Goal: Task Accomplishment & Management: Manage account settings

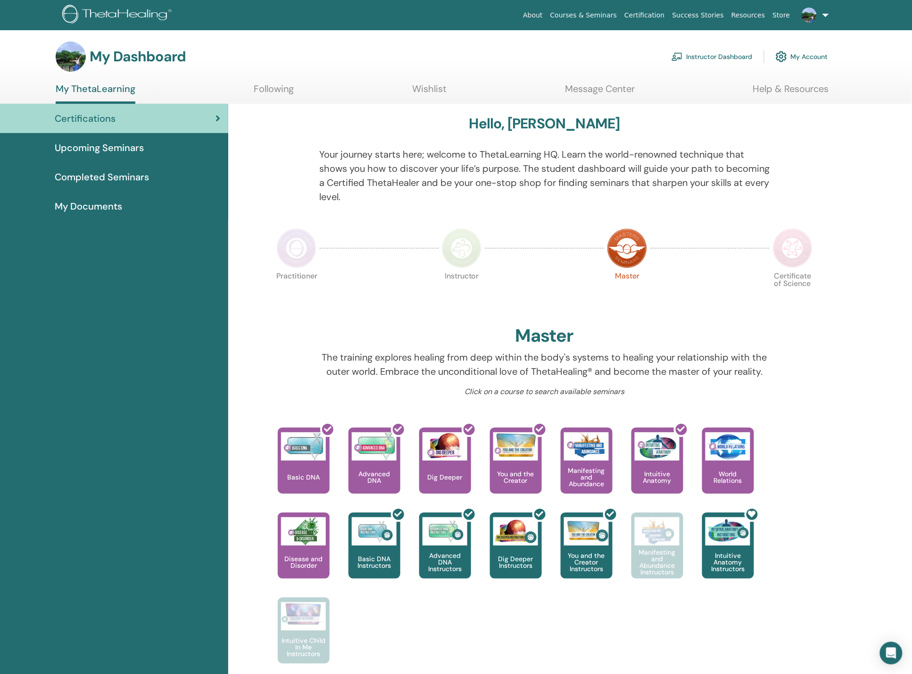
click at [728, 53] on link "Instructor Dashboard" at bounding box center [712, 56] width 81 height 21
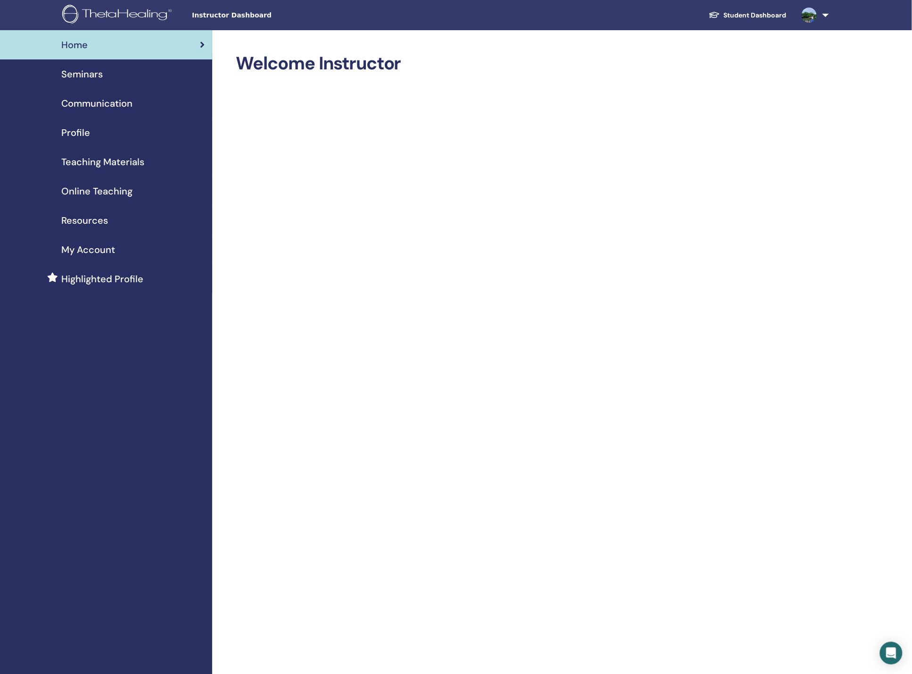
click at [95, 74] on span "Seminars" at bounding box center [82, 74] width 42 height 14
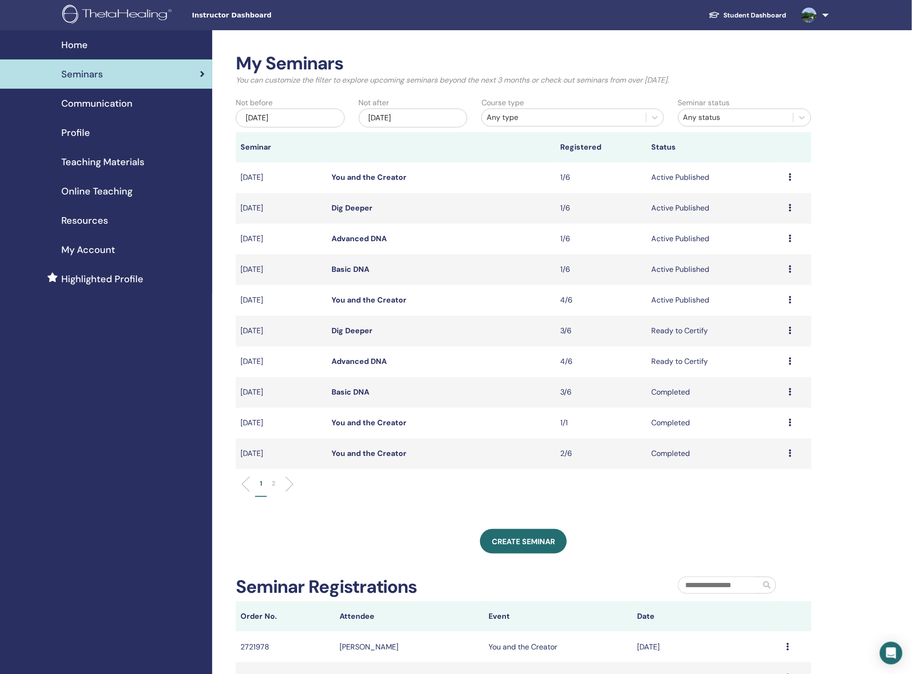
click at [793, 301] on div "Preview Edit Attendees Cancel" at bounding box center [798, 299] width 18 height 11
click at [781, 335] on link "Attendees" at bounding box center [765, 337] width 36 height 10
click at [275, 491] on li "2" at bounding box center [273, 487] width 13 height 18
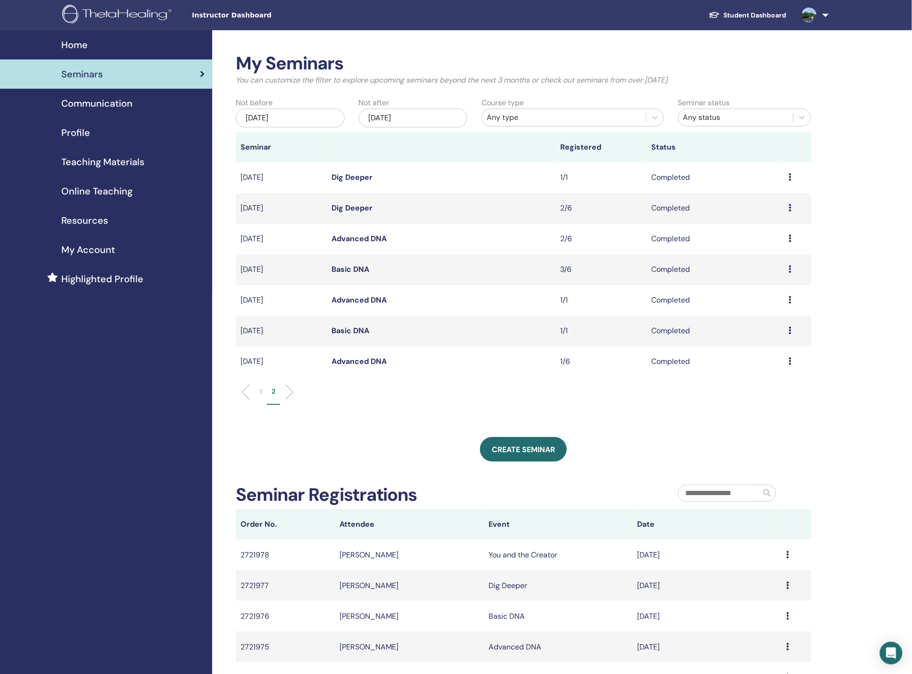
click at [792, 210] on div "Preview Attendees" at bounding box center [798, 207] width 18 height 11
click at [767, 232] on link "Attendees" at bounding box center [765, 232] width 36 height 10
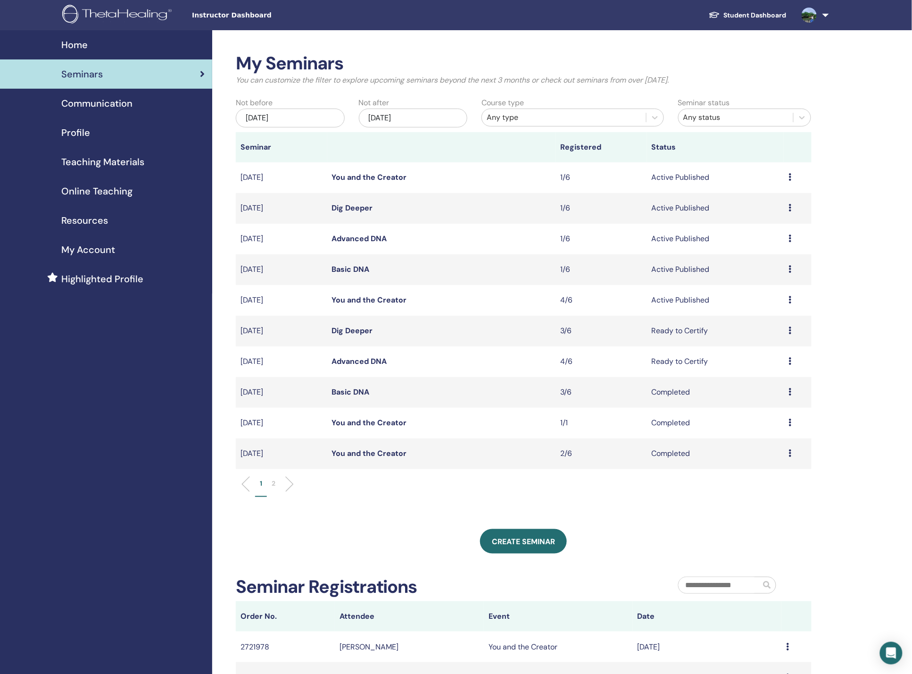
click at [269, 487] on li "2" at bounding box center [273, 487] width 13 height 18
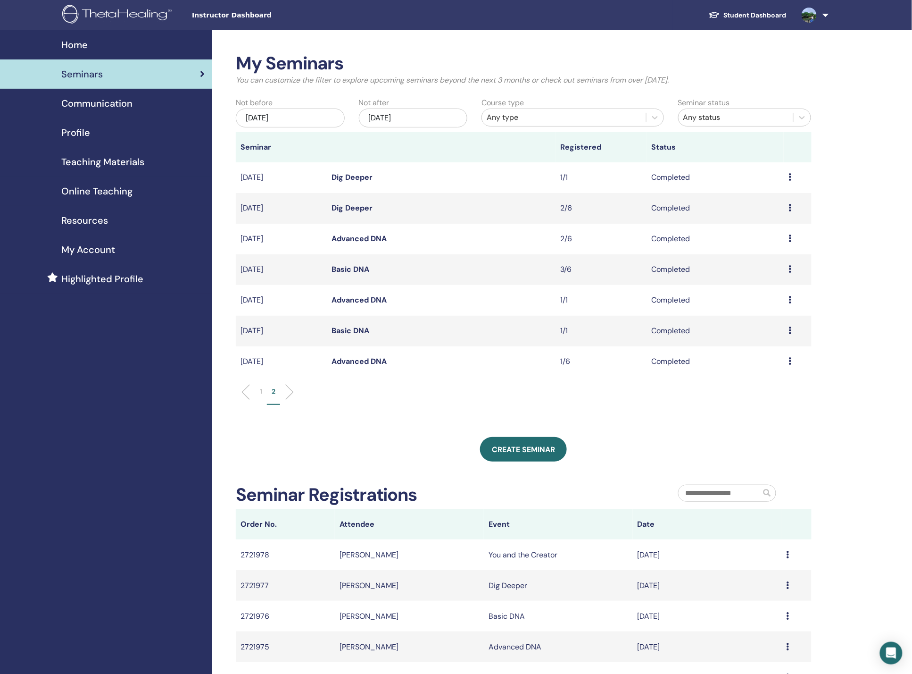
click at [258, 392] on li "1" at bounding box center [261, 395] width 12 height 18
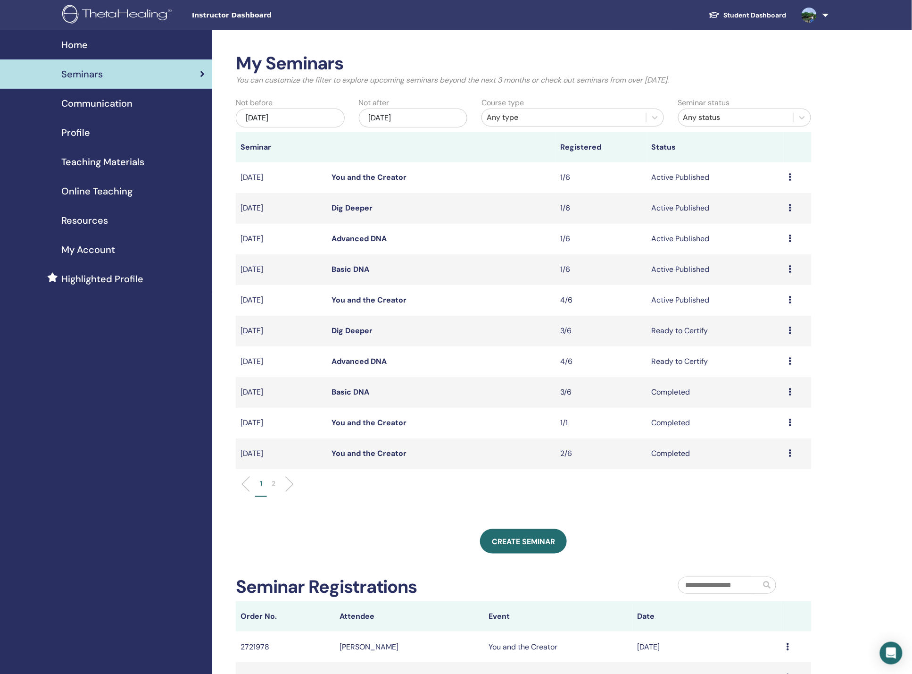
click at [791, 453] on icon at bounding box center [790, 453] width 3 height 8
click at [770, 461] on link "Preview" at bounding box center [758, 461] width 27 height 10
click at [787, 459] on td "Preview Attendees" at bounding box center [797, 453] width 27 height 31
click at [791, 453] on icon at bounding box center [790, 453] width 3 height 8
click at [778, 475] on link "Attendees" at bounding box center [764, 475] width 36 height 10
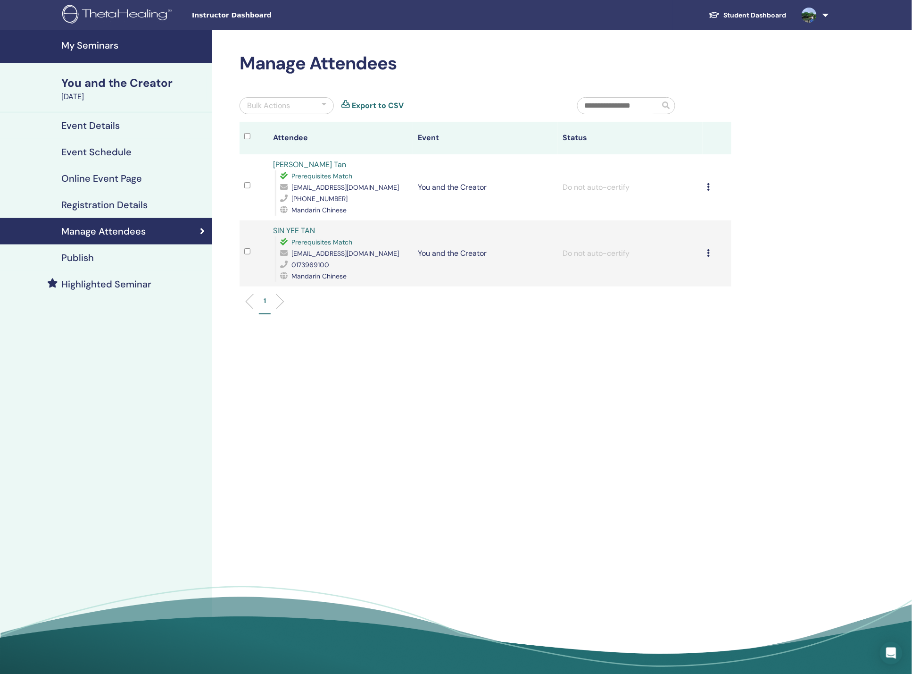
click at [708, 185] on icon at bounding box center [709, 187] width 3 height 8
click at [720, 268] on p "Complete and Certify" at bounding box center [695, 263] width 75 height 11
click at [709, 253] on icon at bounding box center [709, 253] width 3 height 8
click at [728, 335] on p "Complete and Certify" at bounding box center [696, 331] width 75 height 11
click at [611, 186] on link "Completed and Certified" at bounding box center [609, 187] width 92 height 10
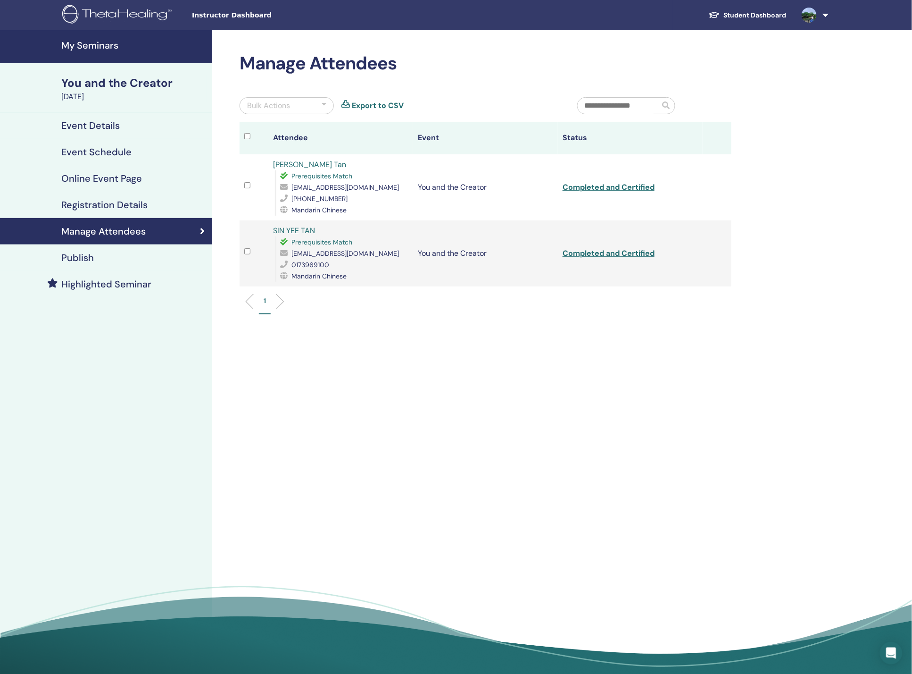
click at [895, 175] on div "My Seminars You and the Creator August 06, 2025 Event Details Event Schedule On…" at bounding box center [456, 355] width 912 height 650
click at [639, 428] on div "Manage Attendees Bulk Actions Export to CSV Attendee Event Status Woan Mey Tan …" at bounding box center [516, 355] width 608 height 650
click at [616, 253] on link "Completed and Certified" at bounding box center [609, 253] width 92 height 10
click at [829, 197] on div "My Seminars You and the Creator August 06, 2025 Event Details Event Schedule On…" at bounding box center [456, 355] width 912 height 650
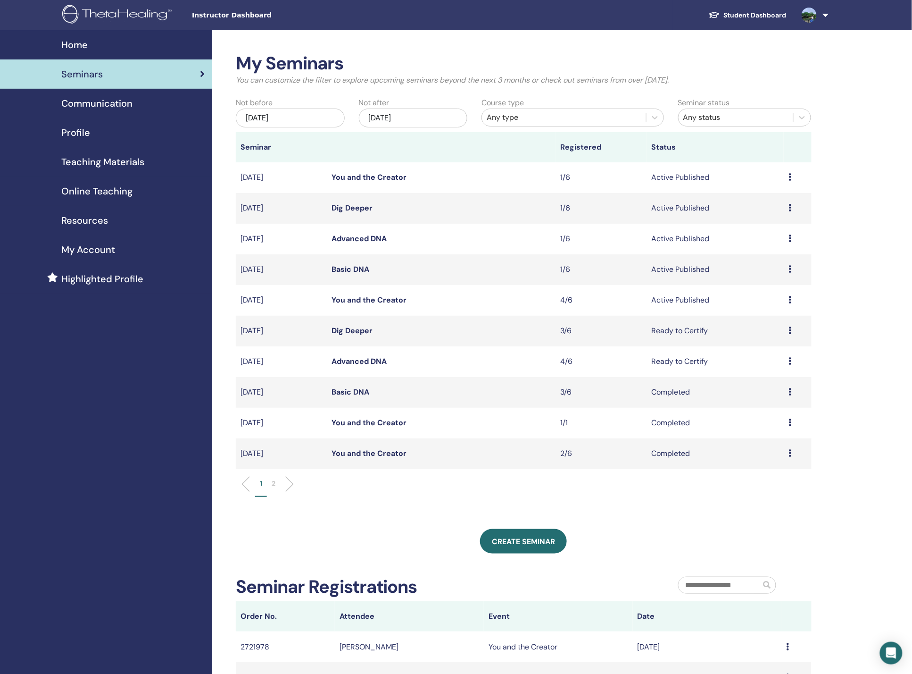
click at [791, 361] on icon at bounding box center [790, 361] width 3 height 8
click at [772, 400] on link "Attendees" at bounding box center [763, 397] width 36 height 10
click at [791, 274] on div "Preview Edit Attendees Cancel" at bounding box center [798, 269] width 18 height 11
click at [777, 311] on link "Attendees" at bounding box center [763, 310] width 36 height 10
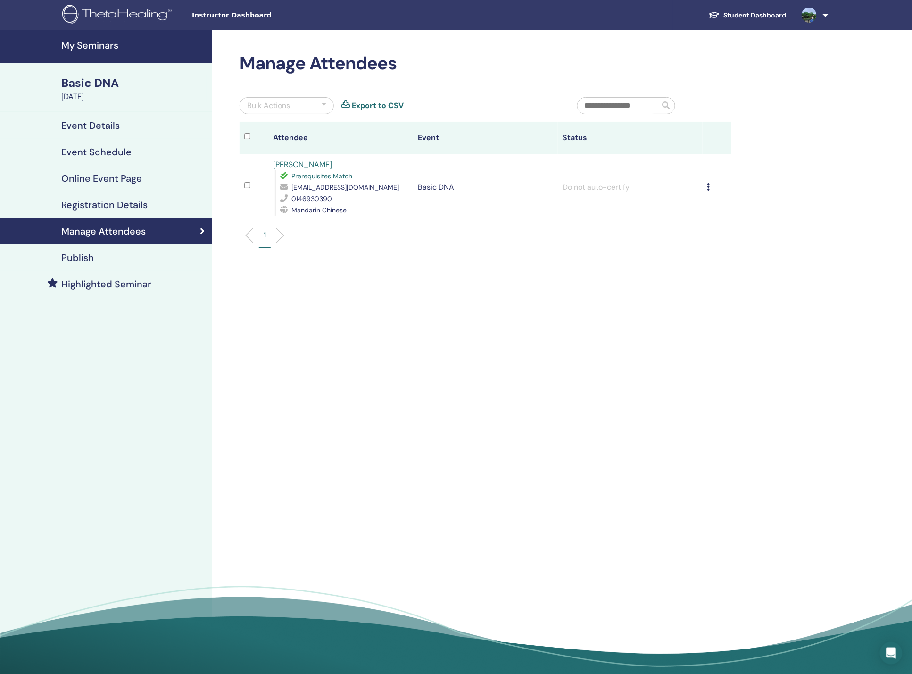
click at [708, 184] on icon at bounding box center [709, 187] width 3 height 8
click at [702, 234] on p "Mark as Unpaid" at bounding box center [695, 234] width 75 height 11
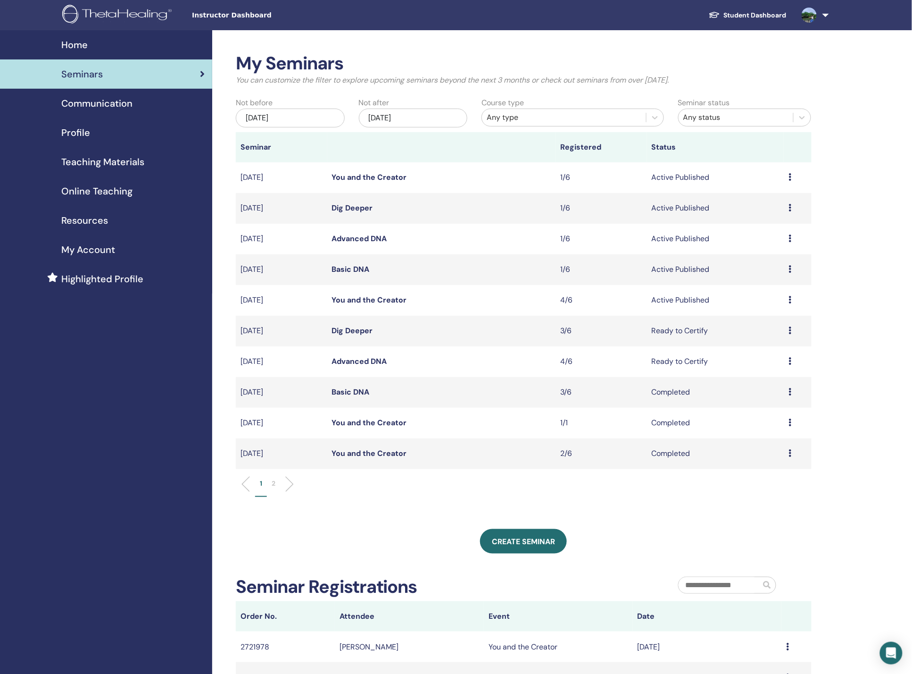
click at [790, 238] on icon at bounding box center [790, 238] width 3 height 8
click at [770, 272] on link "Attendees" at bounding box center [762, 274] width 36 height 10
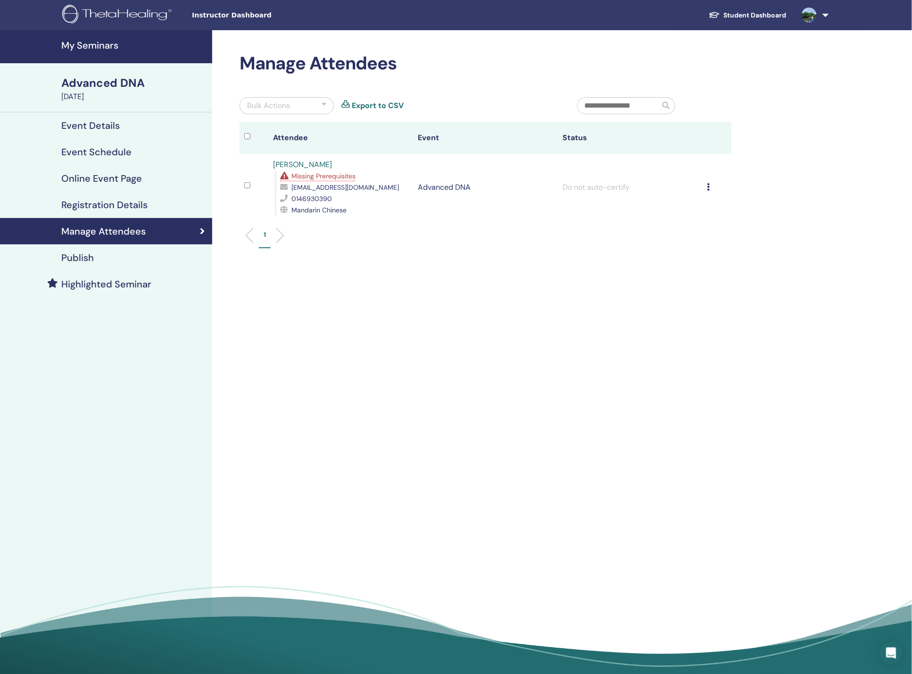
click at [710, 188] on icon at bounding box center [709, 187] width 3 height 8
click at [709, 240] on p "Mark as Unpaid" at bounding box center [697, 238] width 75 height 11
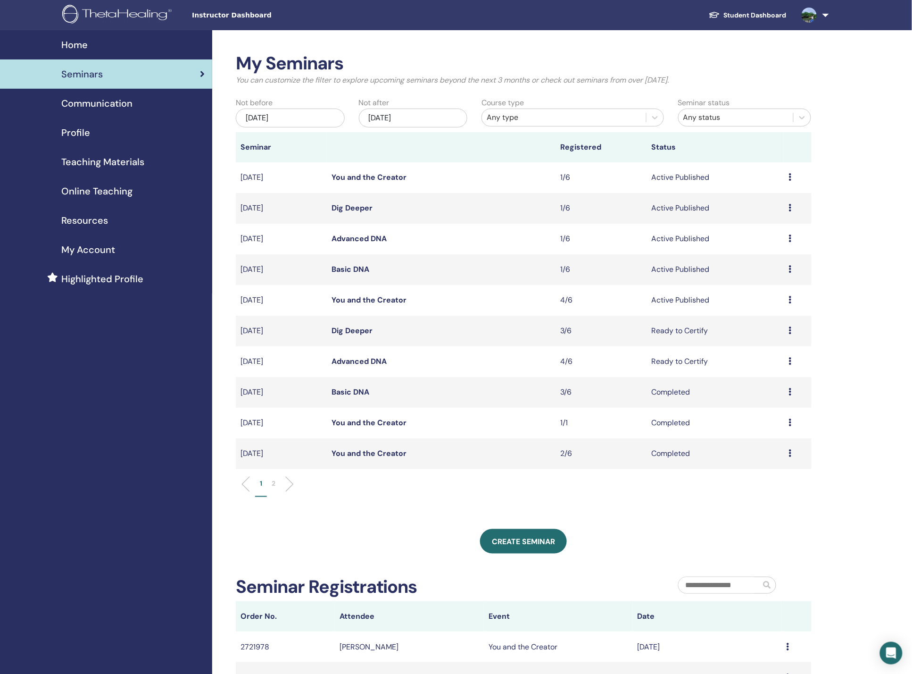
click at [791, 208] on icon at bounding box center [790, 208] width 3 height 8
click at [778, 244] on link "Attendees" at bounding box center [763, 244] width 36 height 10
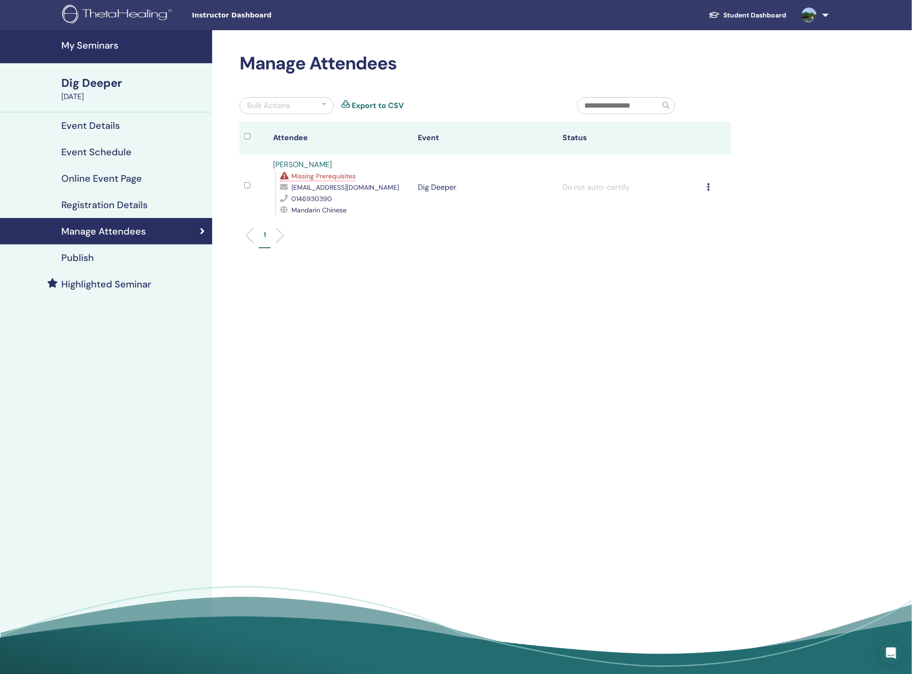
click at [709, 185] on icon at bounding box center [709, 187] width 3 height 8
click at [702, 238] on p "Mark as Unpaid" at bounding box center [696, 235] width 75 height 11
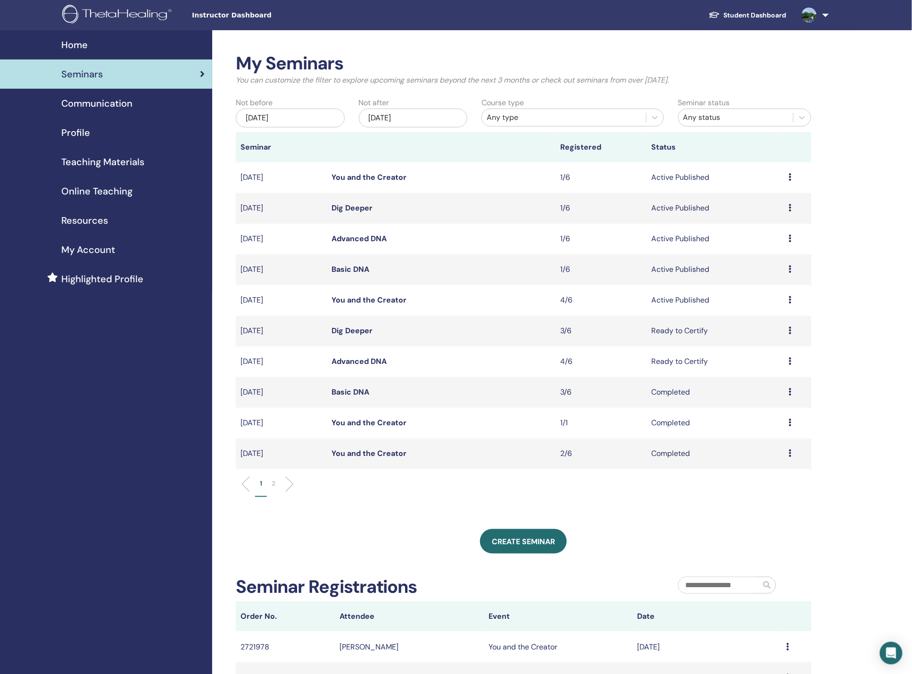
click at [791, 178] on icon at bounding box center [790, 177] width 3 height 8
click at [776, 214] on link "Attendees" at bounding box center [763, 214] width 36 height 10
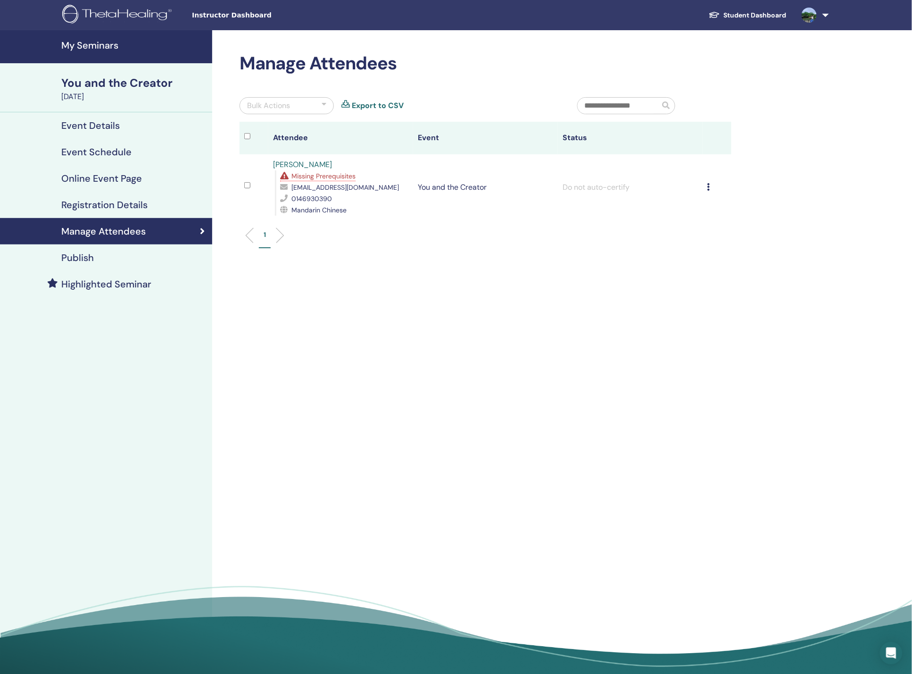
click at [708, 188] on icon at bounding box center [709, 187] width 3 height 8
click at [705, 239] on p "Mark as Unpaid" at bounding box center [695, 238] width 75 height 11
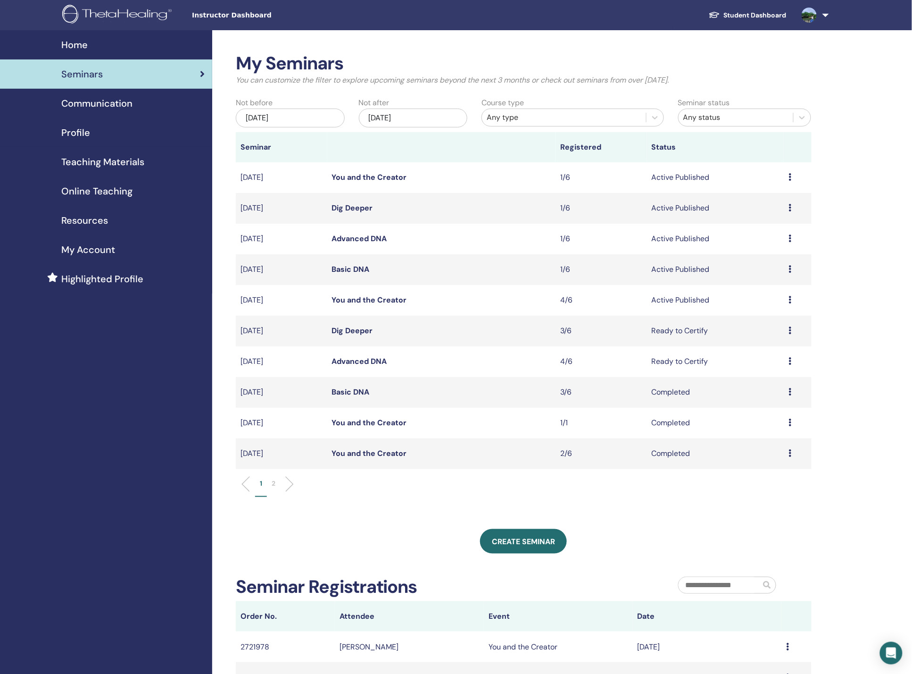
click at [790, 176] on icon at bounding box center [790, 177] width 3 height 8
click at [778, 215] on link "Attendees" at bounding box center [762, 212] width 36 height 10
